Goal: Task Accomplishment & Management: Manage account settings

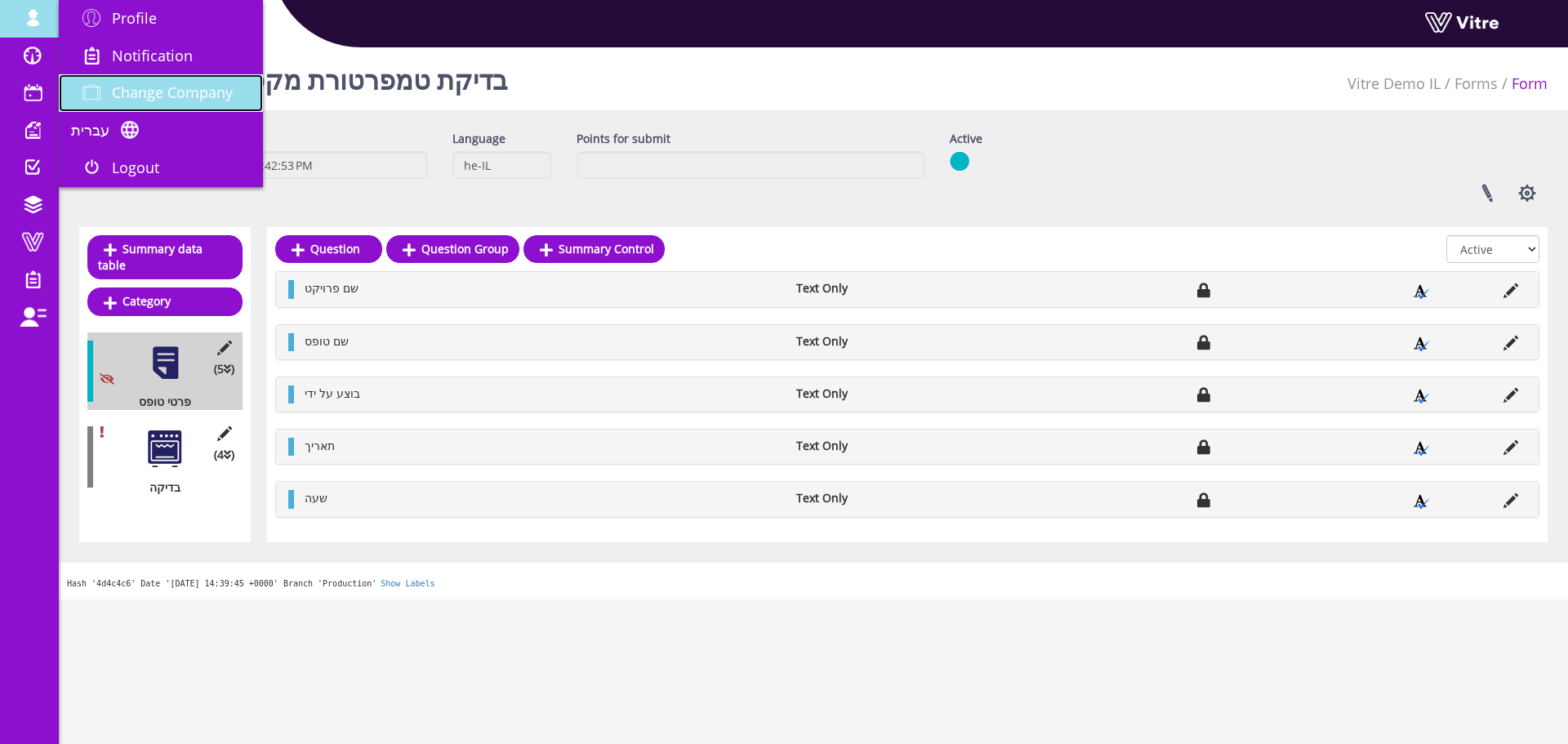
click at [183, 93] on span "Change Company" at bounding box center [172, 92] width 121 height 20
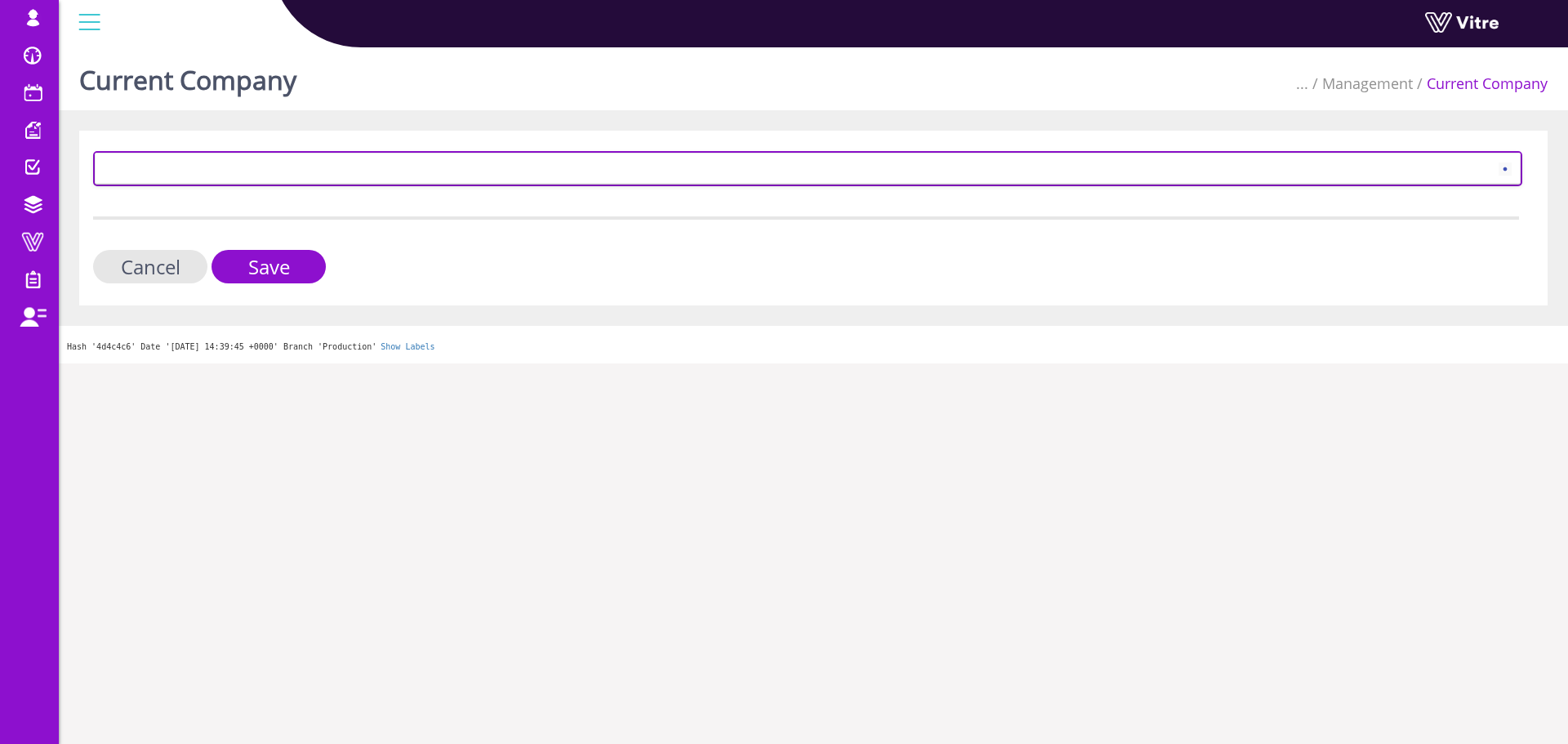
click at [197, 163] on span at bounding box center [792, 168] width 1395 height 29
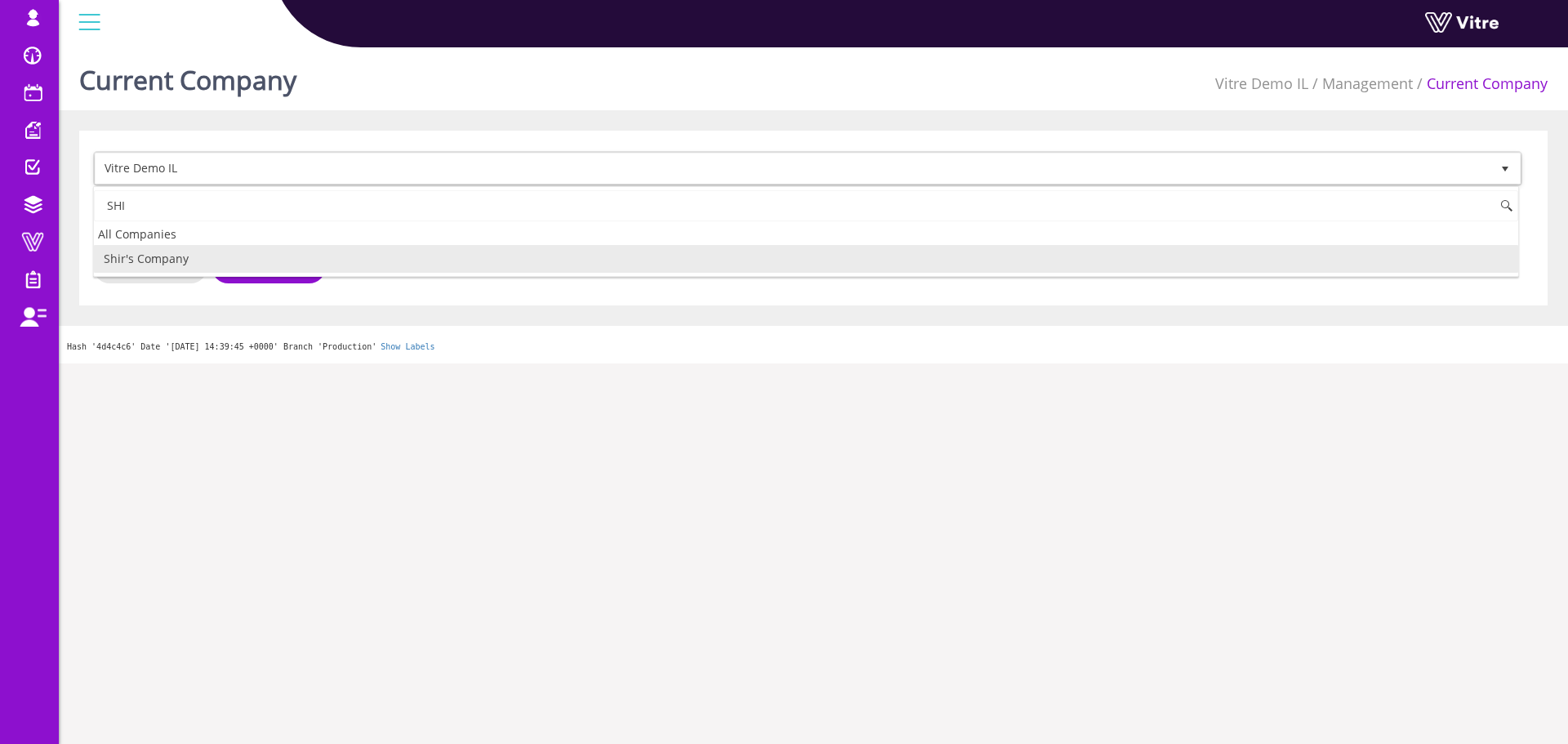
click at [189, 260] on li "Shir's Company" at bounding box center [805, 258] width 1424 height 27
type input "SHI"
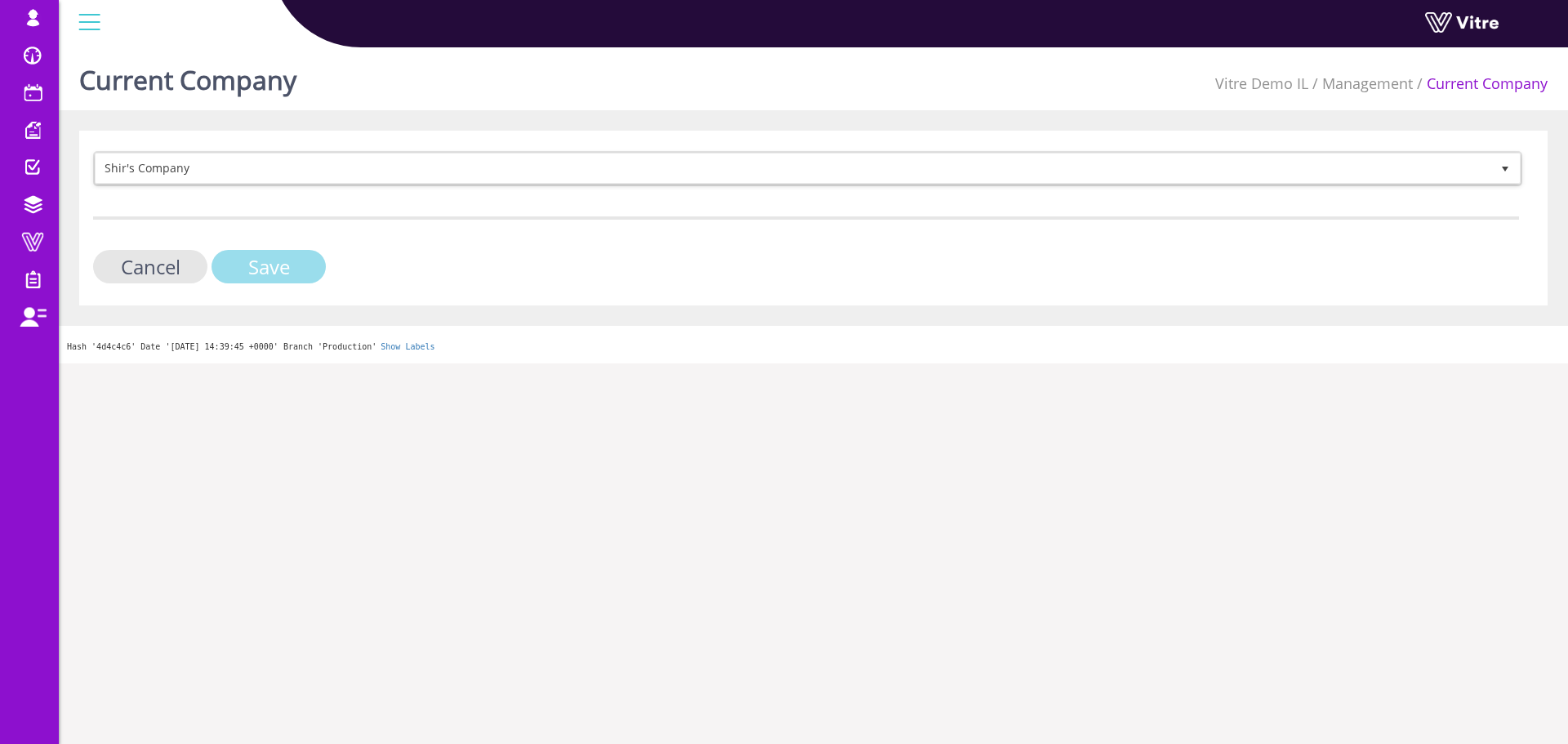
click at [267, 263] on input "Save" at bounding box center [268, 266] width 114 height 33
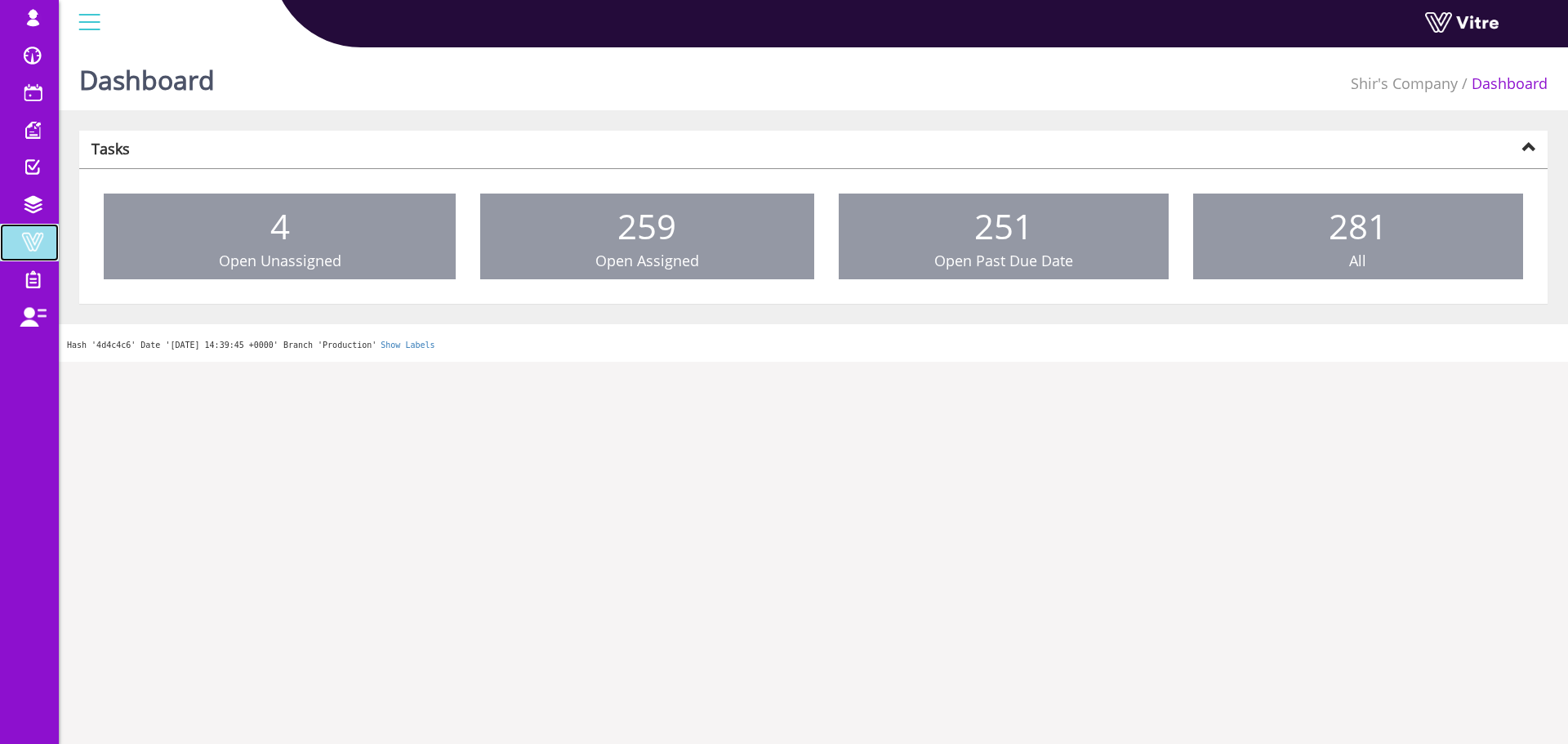
click at [33, 244] on span at bounding box center [33, 241] width 41 height 20
